Goal: Task Accomplishment & Management: Use online tool/utility

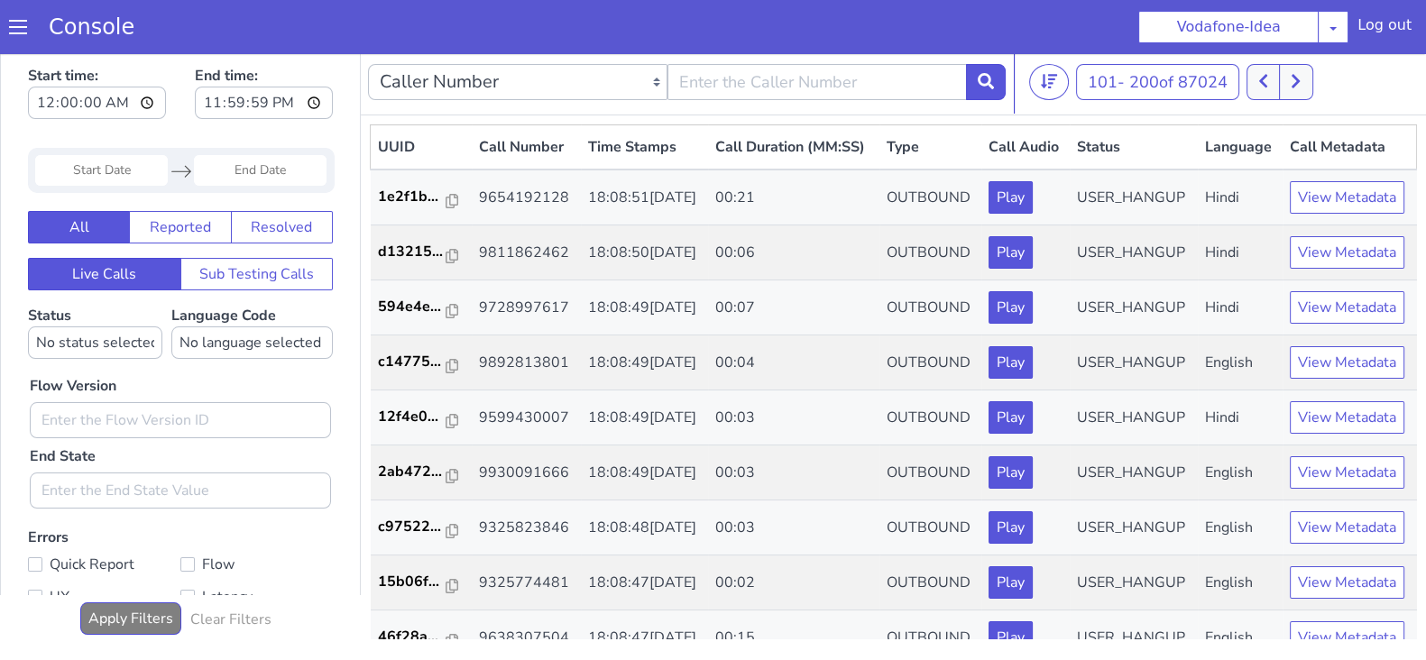
click at [1264, 78] on icon at bounding box center [1263, 81] width 10 height 16
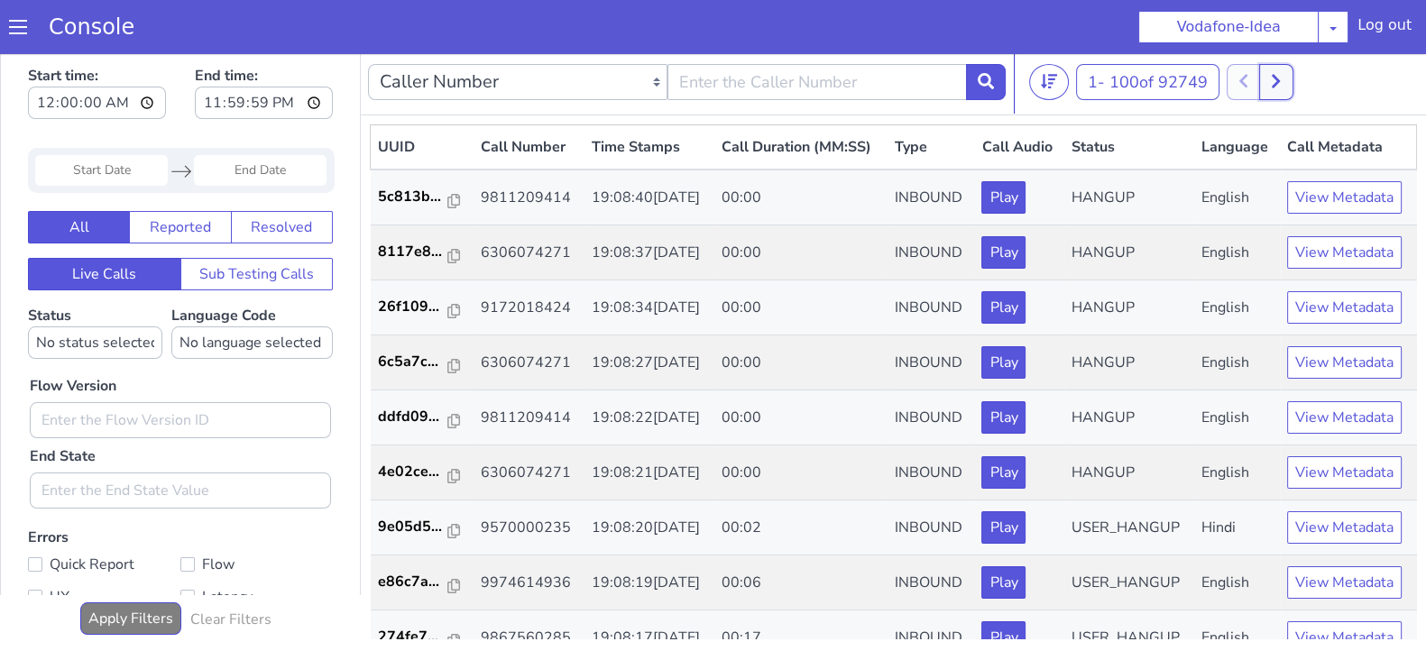
click at [1279, 90] on button at bounding box center [1275, 82] width 33 height 36
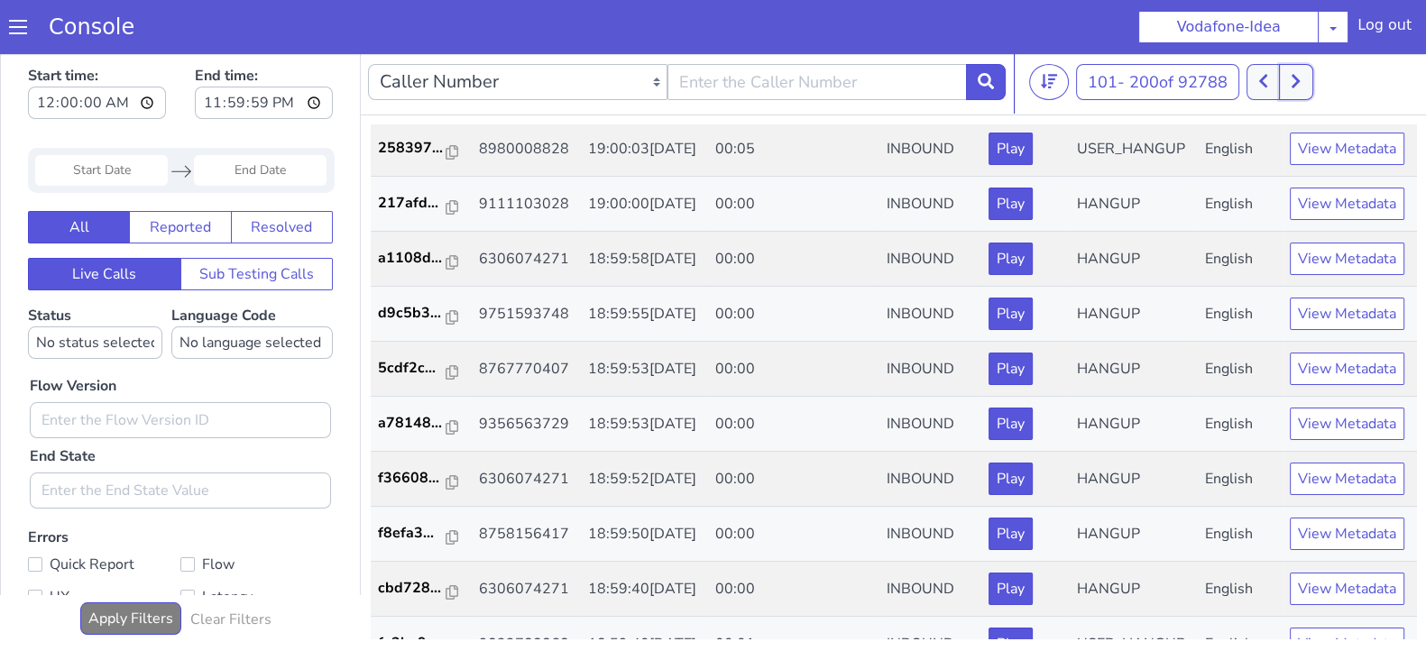
scroll to position [3730, 0]
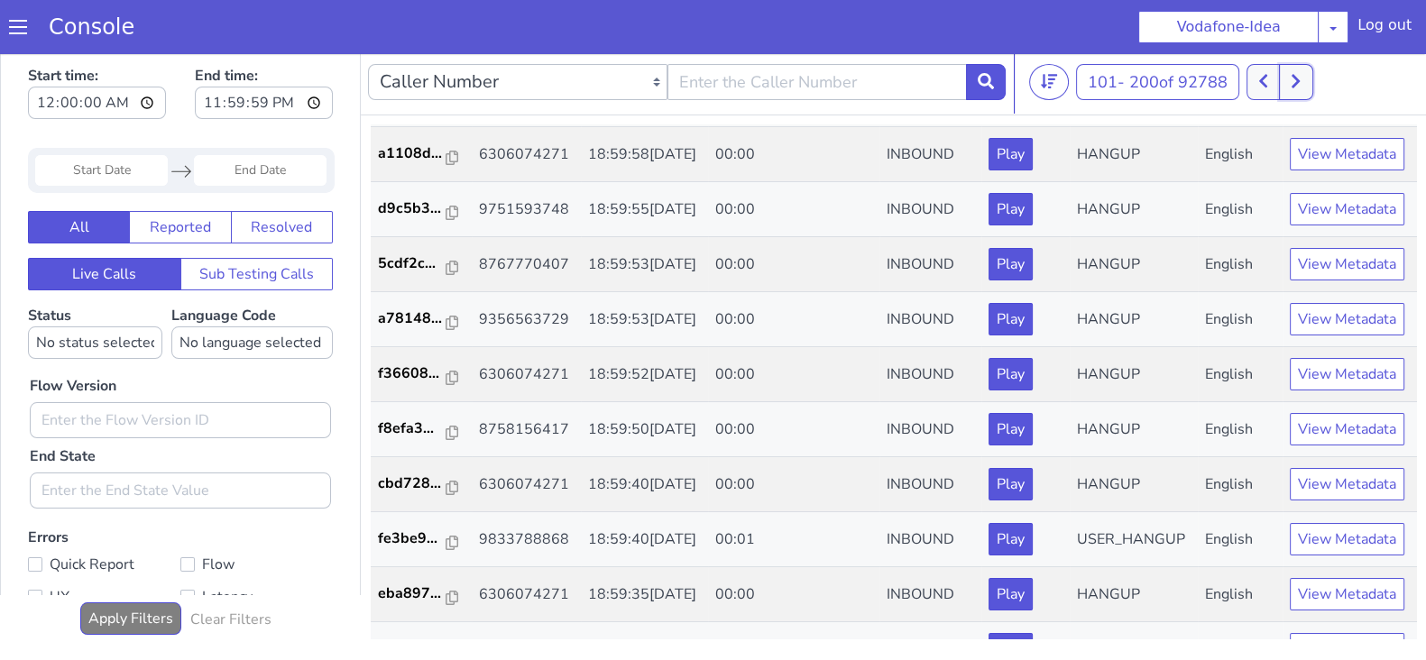
click at [1283, 74] on button at bounding box center [1295, 82] width 33 height 36
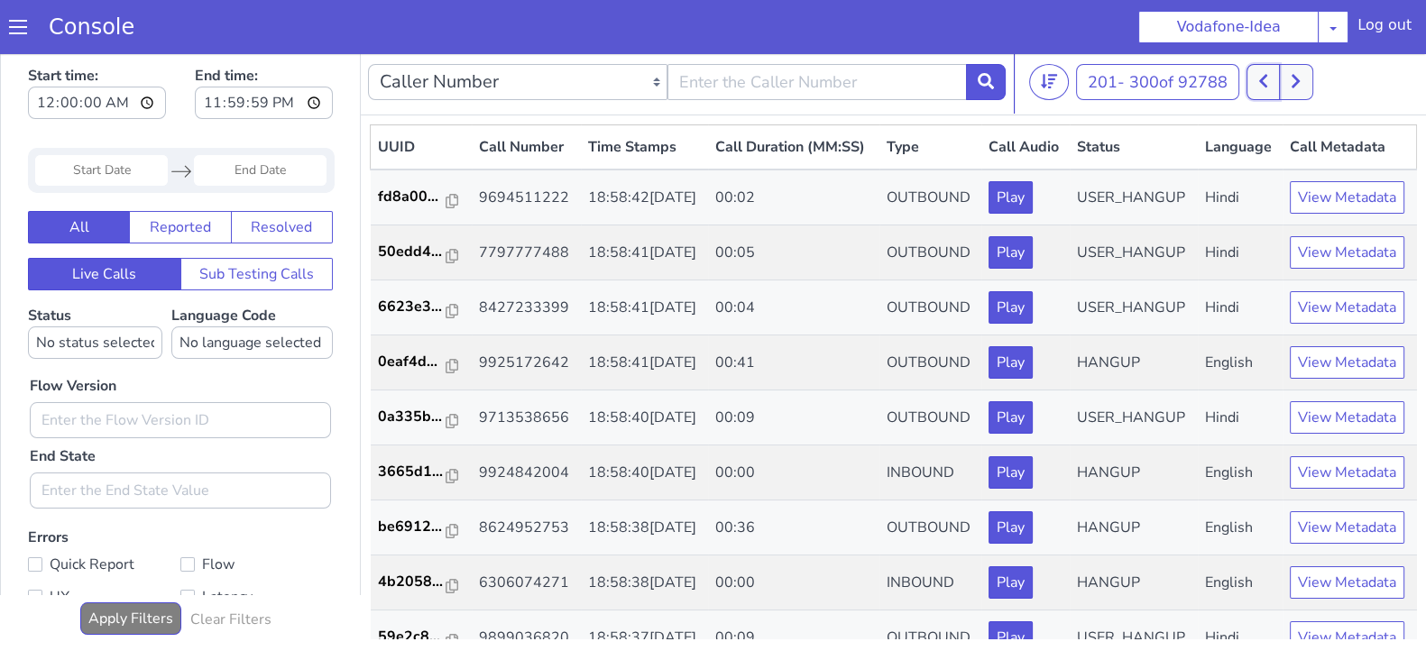
click at [1260, 83] on button at bounding box center [1262, 82] width 33 height 36
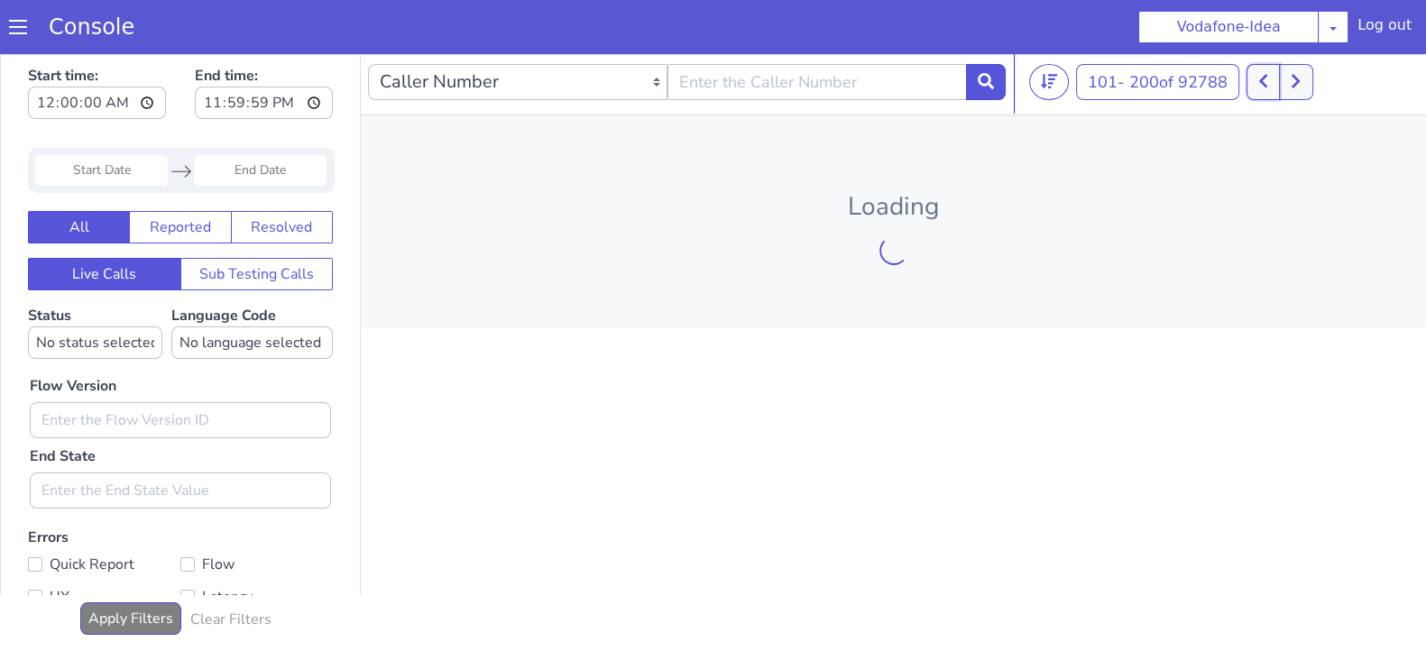
click at [1260, 83] on button at bounding box center [1262, 82] width 33 height 36
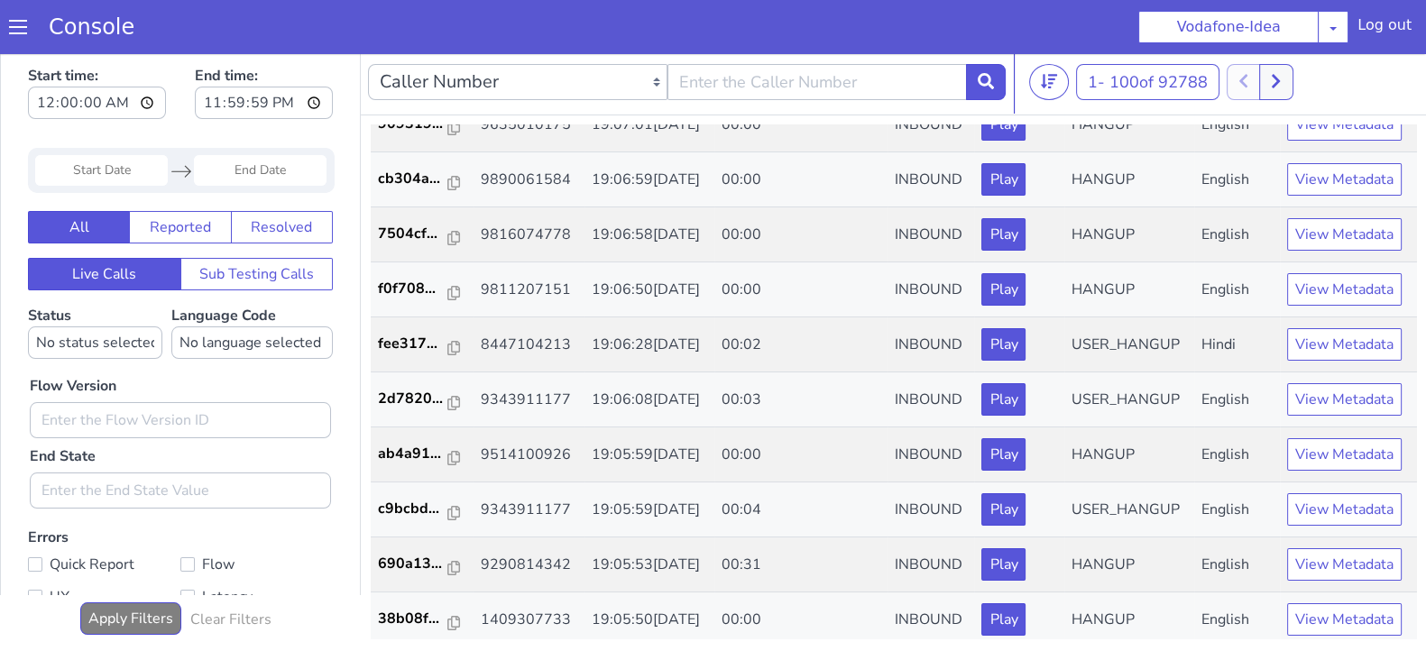
scroll to position [3775, 0]
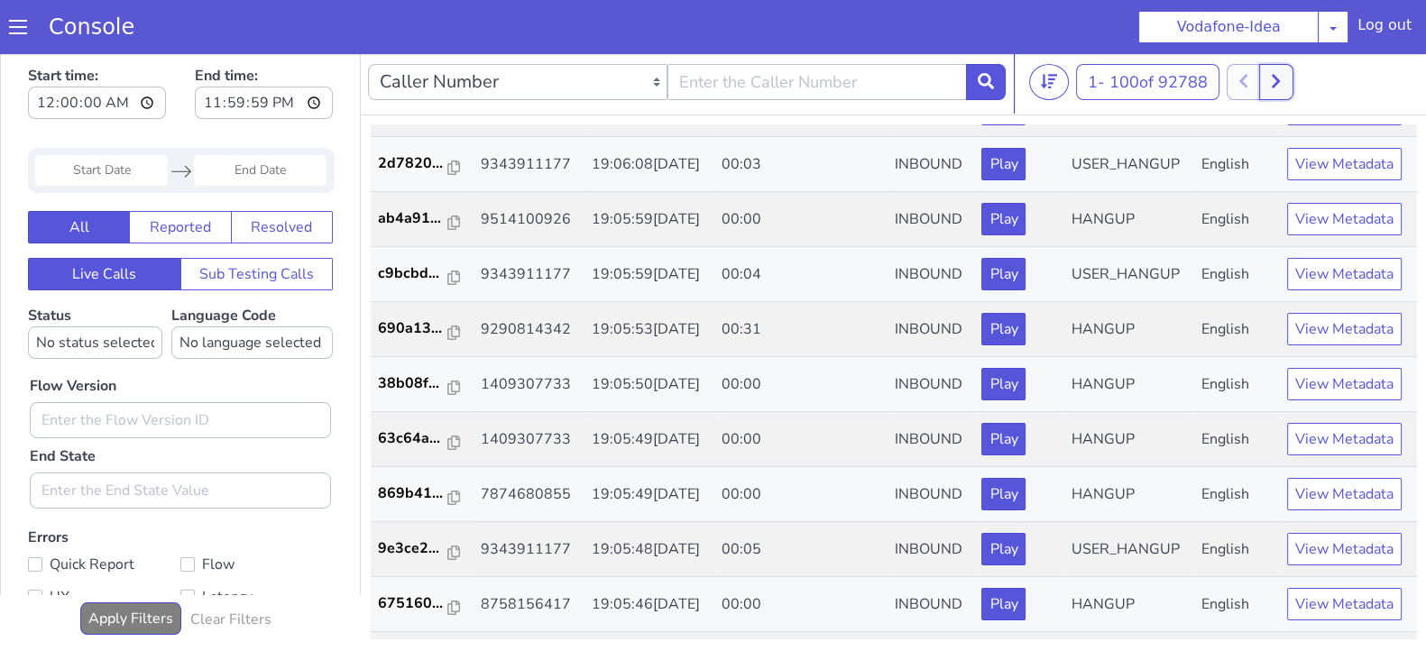
click at [1283, 88] on button at bounding box center [1275, 82] width 33 height 36
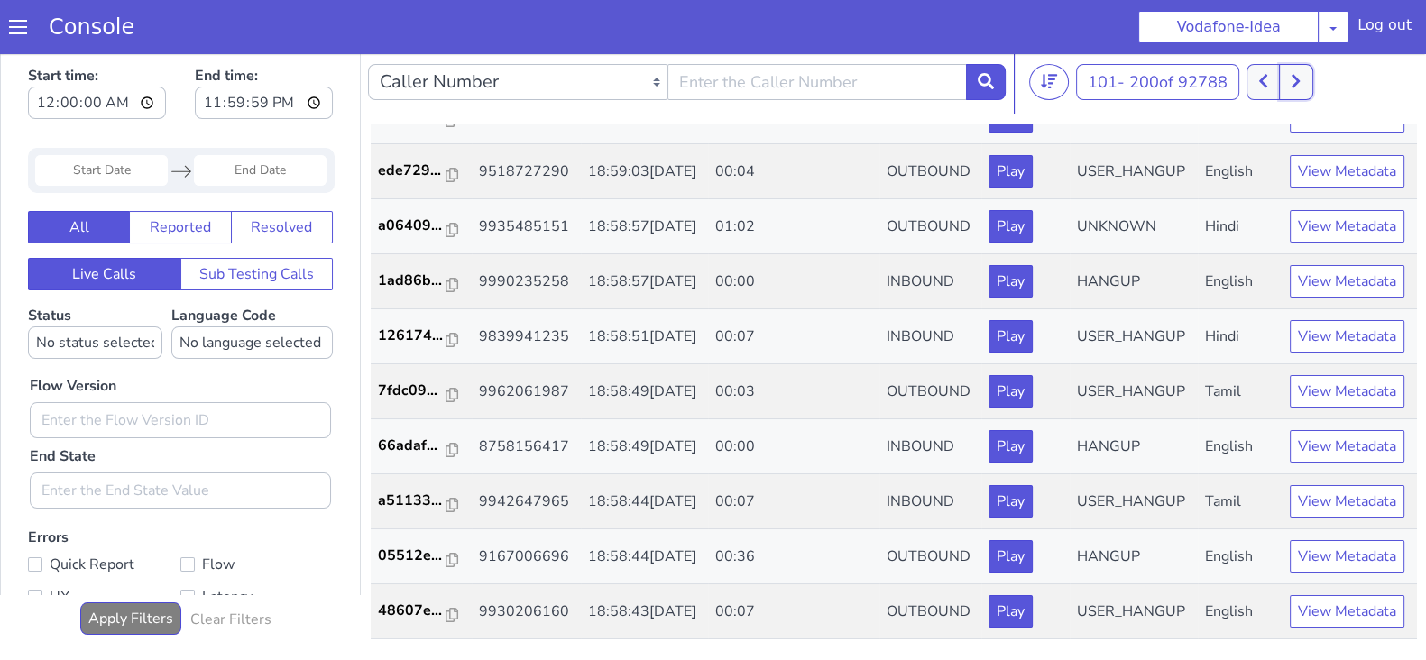
scroll to position [6119, 0]
